Goal: Transaction & Acquisition: Purchase product/service

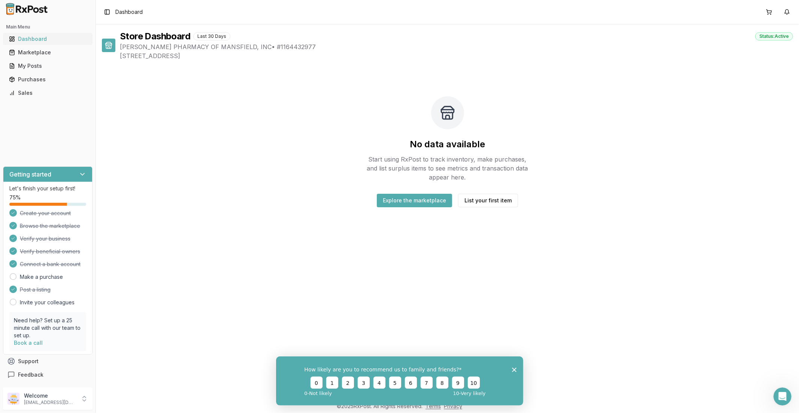
click at [42, 42] on div "Dashboard" at bounding box center [48, 38] width 78 height 7
click at [39, 40] on div "Dashboard" at bounding box center [48, 38] width 78 height 7
click at [38, 55] on div "Marketplace" at bounding box center [48, 52] width 78 height 7
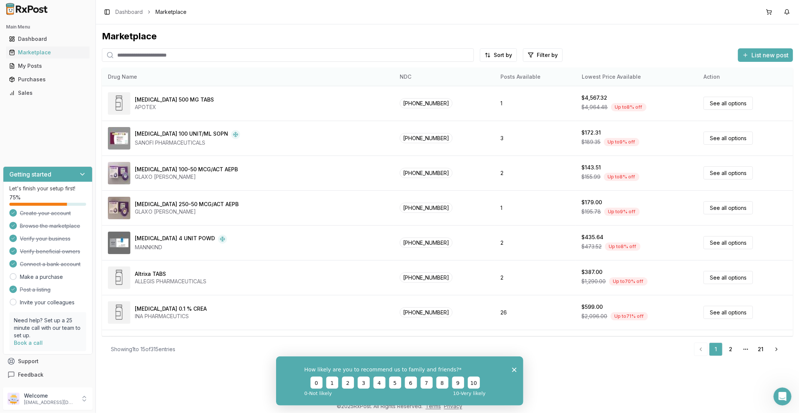
click at [500, 75] on th "Posts Available" at bounding box center [535, 77] width 81 height 18
click at [495, 79] on th "Posts Available" at bounding box center [535, 77] width 81 height 18
click at [495, 77] on th "Posts Available" at bounding box center [535, 77] width 81 height 18
click at [493, 56] on html "Main Menu Dashboard Marketplace My Posts Purchases Sales Getting started Let's …" at bounding box center [399, 206] width 799 height 413
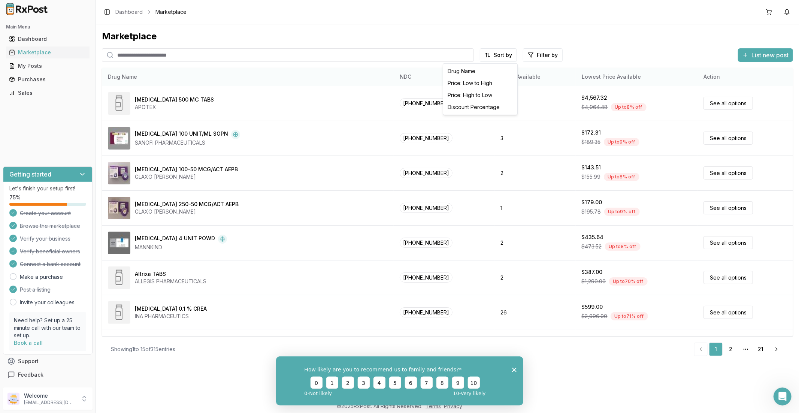
click at [542, 74] on html "Main Menu Dashboard Marketplace My Posts Purchases Sales Getting started Let's …" at bounding box center [399, 206] width 799 height 413
click at [513, 369] on icon "Close survey" at bounding box center [514, 369] width 4 height 4
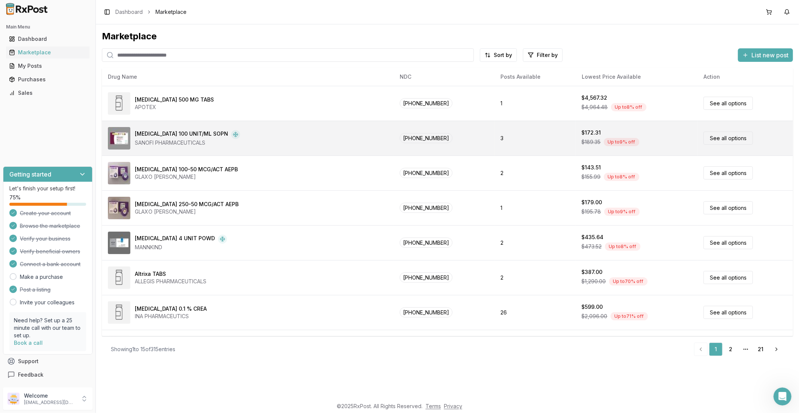
click at [501, 137] on td "3" at bounding box center [535, 138] width 81 height 35
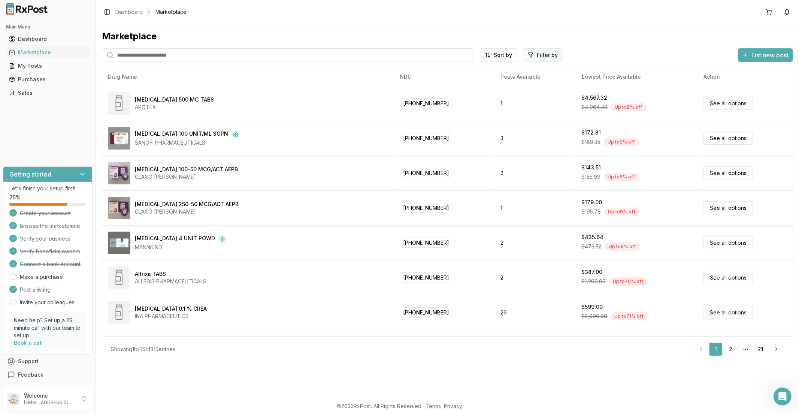
click at [531, 55] on html "Main Menu Dashboard Marketplace My Posts Purchases Sales Getting started Let's …" at bounding box center [399, 206] width 799 height 413
click at [593, 41] on html "Main Menu Dashboard Marketplace My Posts Purchases Sales Getting started Let's …" at bounding box center [399, 206] width 799 height 413
click at [497, 54] on html "Main Menu Dashboard Marketplace My Posts Purchases Sales Getting started Let's …" at bounding box center [399, 206] width 799 height 413
click at [475, 73] on div "Drug Name" at bounding box center [480, 71] width 71 height 12
click at [500, 55] on html "Main Menu Dashboard Marketplace My Posts Purchases Sales Getting started Let's …" at bounding box center [399, 206] width 799 height 413
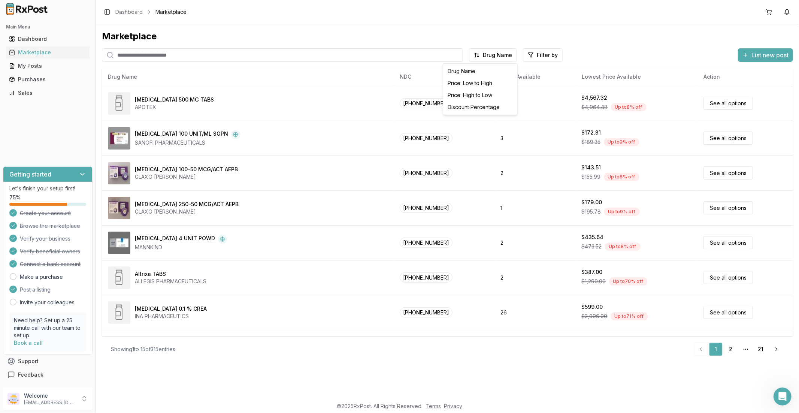
click at [610, 30] on html "Main Menu Dashboard Marketplace My Posts Purchases Sales Getting started Let's …" at bounding box center [399, 206] width 799 height 413
click at [491, 53] on html "Main Menu Dashboard Marketplace My Posts Purchases Sales Getting started Let's …" at bounding box center [399, 206] width 799 height 413
click at [485, 82] on div "Price: Low to High" at bounding box center [480, 83] width 71 height 12
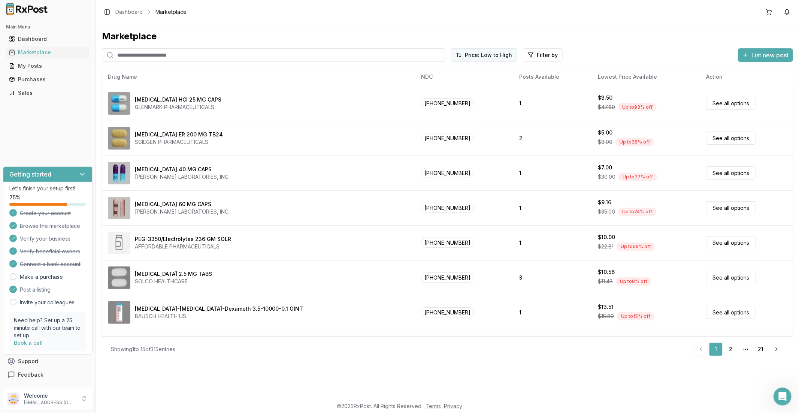
click at [495, 57] on html "Main Menu Dashboard Marketplace My Posts Purchases Sales Getting started Let's …" at bounding box center [399, 206] width 799 height 413
click at [489, 94] on div "Price: High to Low" at bounding box center [480, 95] width 71 height 12
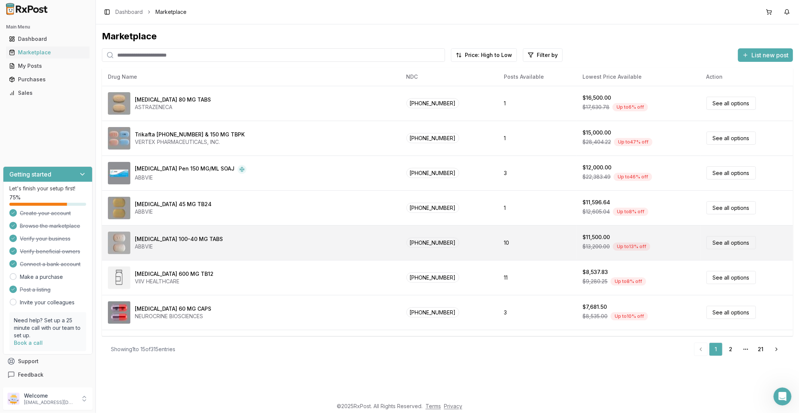
click at [498, 242] on td "10" at bounding box center [537, 242] width 79 height 35
